Goal: Information Seeking & Learning: Learn about a topic

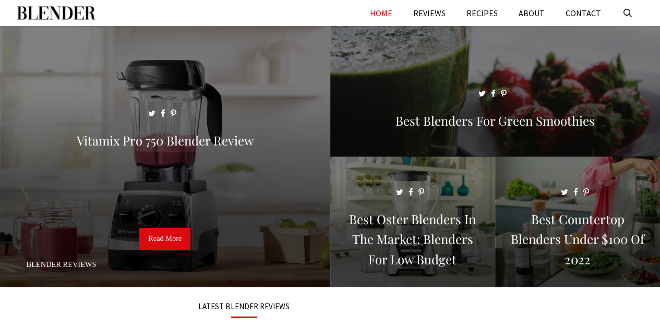
click at [444, 130] on span at bounding box center [495, 96] width 330 height 140
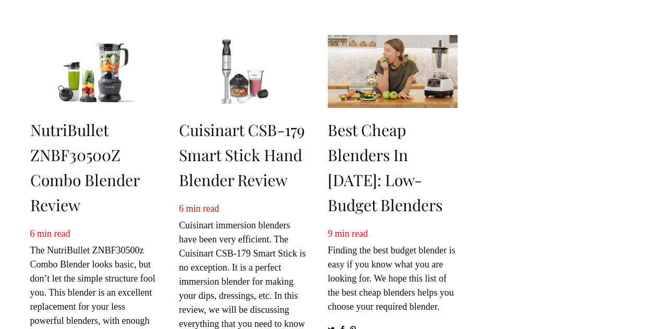
scroll to position [449, 0]
